Goal: Task Accomplishment & Management: Manage account settings

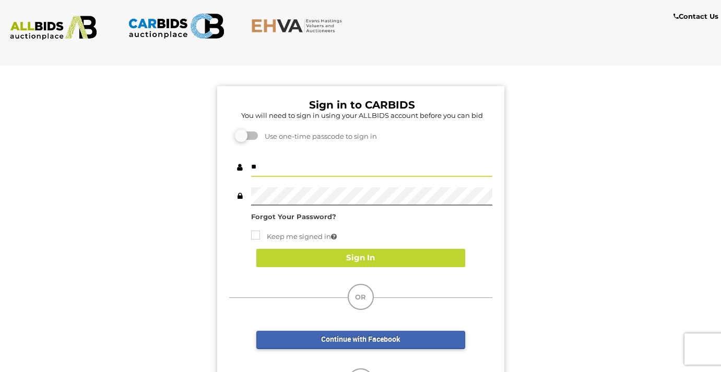
type input "*"
type input "**********"
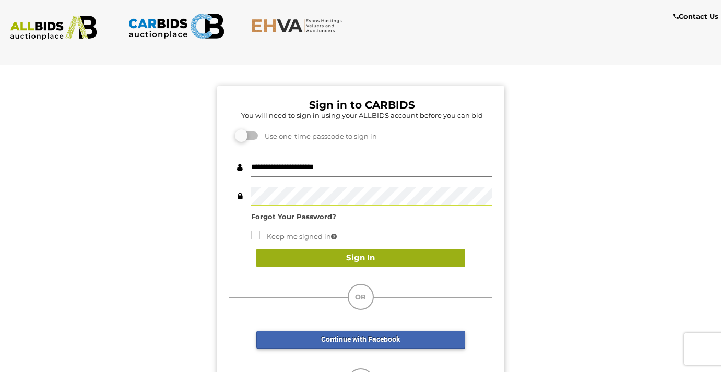
click at [357, 259] on button "Sign In" at bounding box center [360, 258] width 209 height 18
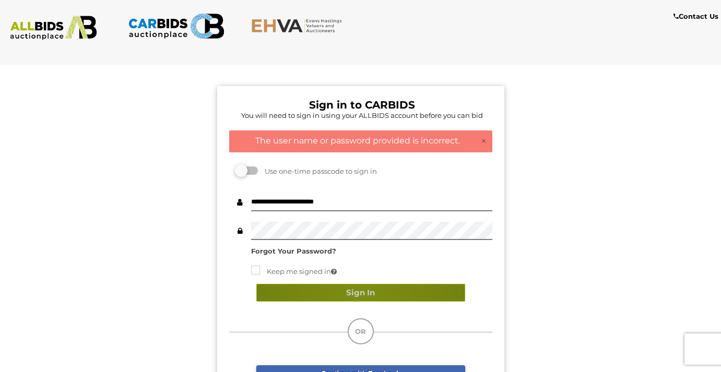
click at [360, 291] on button "Sign In" at bounding box center [360, 293] width 209 height 18
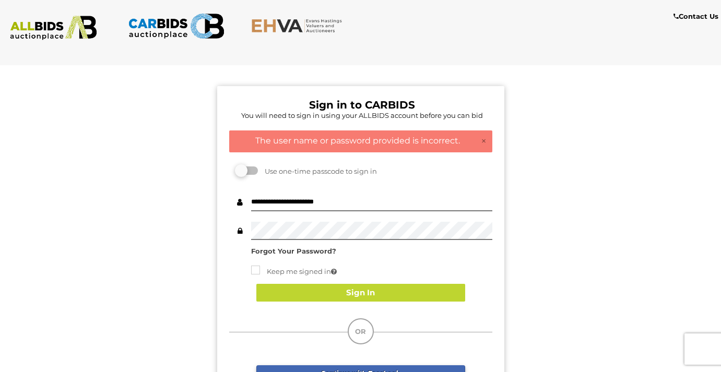
click at [387, 259] on div "Sign in to CARBIDS You will need to sign in using your ALLBIDS account before y…" at bounding box center [360, 280] width 287 height 389
click at [307, 253] on strong "Forgot Your Password?" at bounding box center [293, 251] width 85 height 8
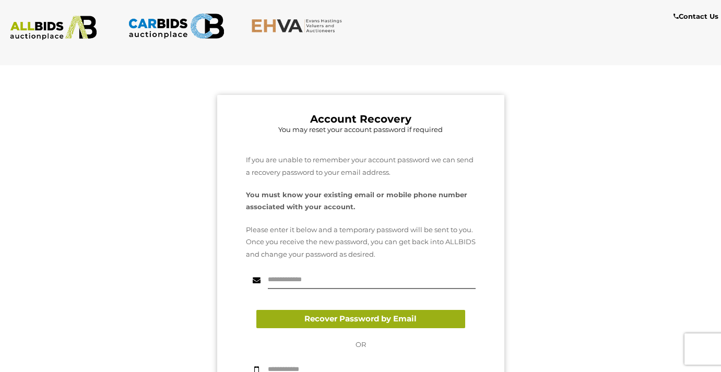
click at [372, 317] on button "Recover Password by Email" at bounding box center [360, 319] width 209 height 18
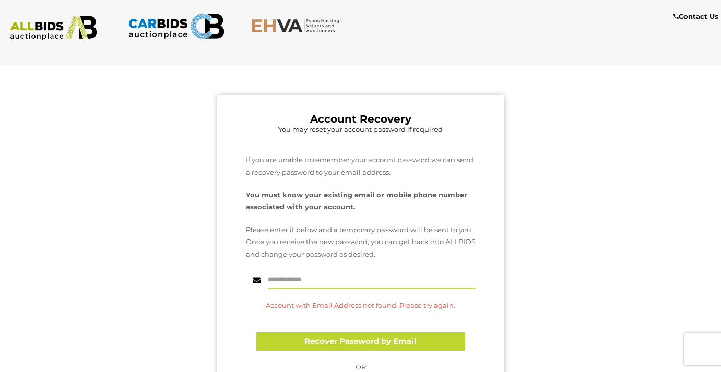
click at [321, 280] on input "text" at bounding box center [372, 280] width 208 height 18
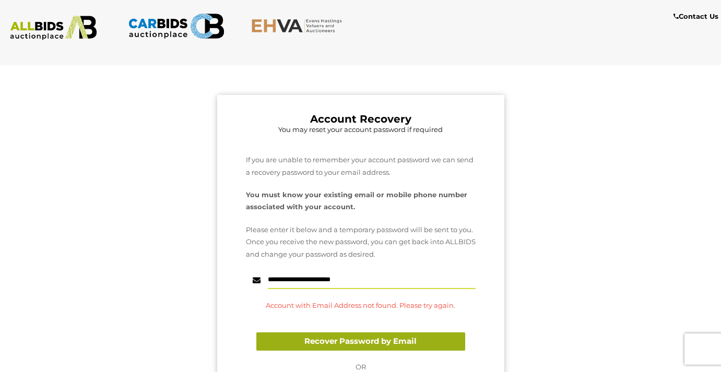
type input "**********"
click at [376, 337] on button "Recover Password by Email" at bounding box center [360, 341] width 209 height 18
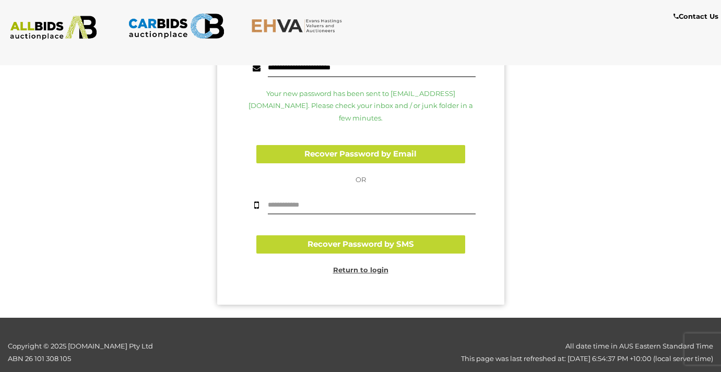
scroll to position [211, 0]
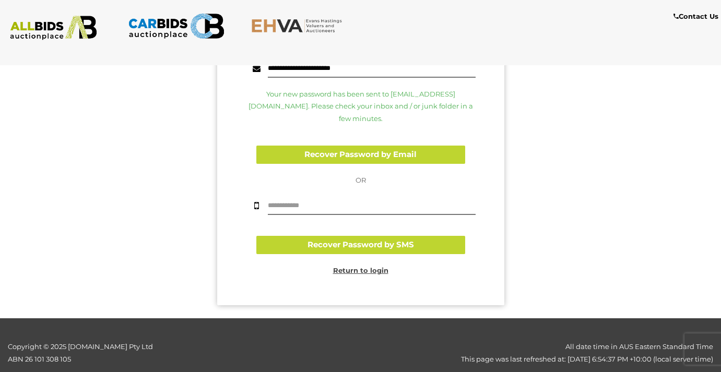
click at [362, 266] on u "Return to login" at bounding box center [360, 270] width 55 height 8
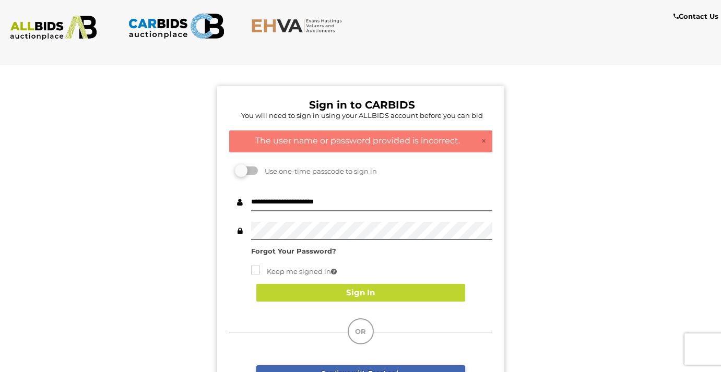
scroll to position [0, 0]
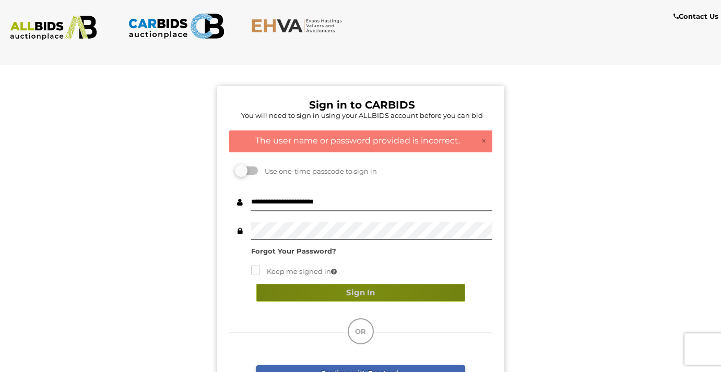
click at [359, 291] on button "Sign In" at bounding box center [360, 293] width 209 height 18
